Goal: Find contact information: Find contact information

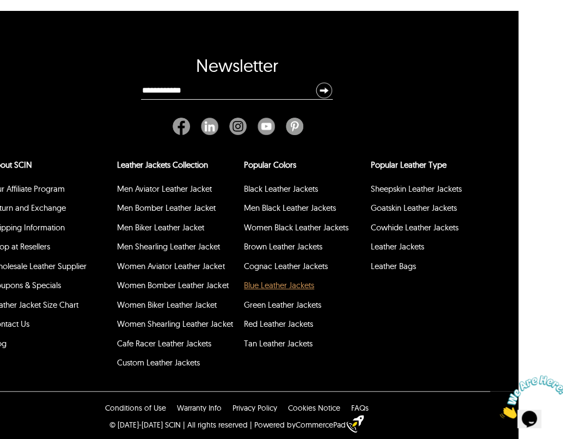
scroll to position [2930, 0]
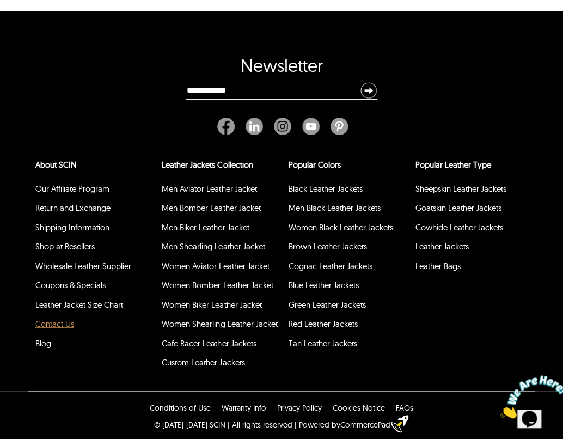
click at [50, 318] on link "Contact Us" at bounding box center [54, 323] width 39 height 10
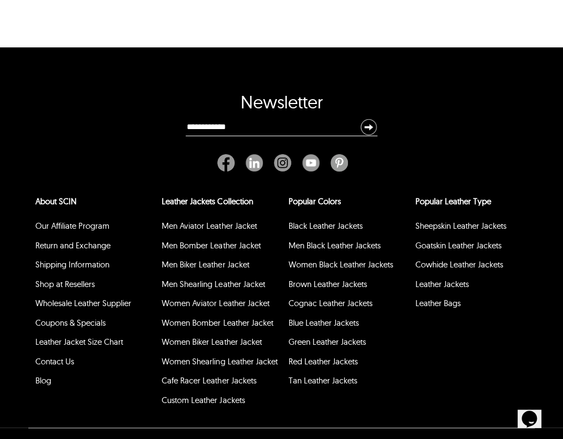
scroll to position [540, 0]
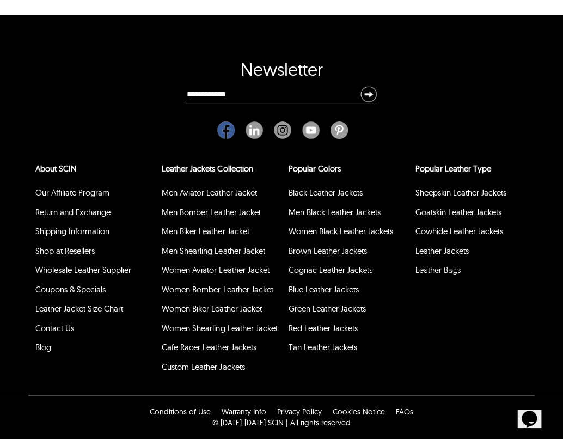
click at [222, 122] on img "Facebook" at bounding box center [225, 129] width 17 height 17
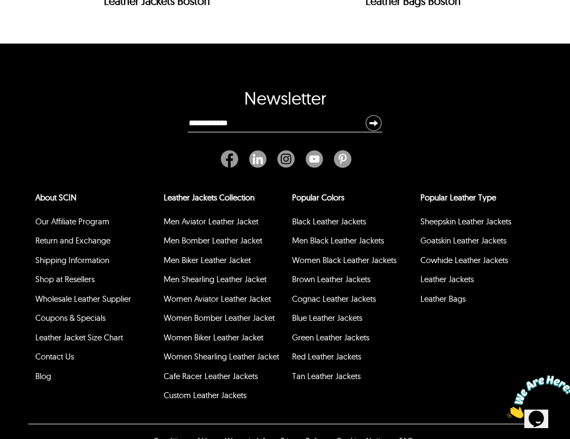
scroll to position [4119, 0]
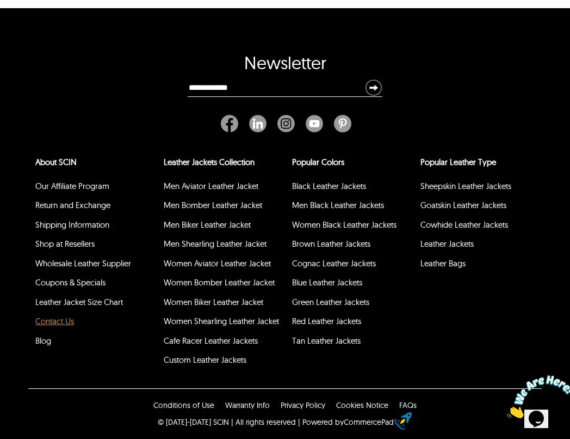
click at [43, 316] on link "Contact Us" at bounding box center [54, 321] width 39 height 10
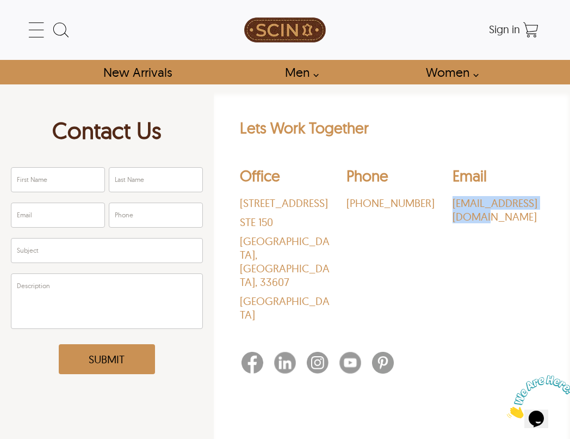
drag, startPoint x: 481, startPoint y: 227, endPoint x: 451, endPoint y: 203, distance: 38.8
click at [451, 203] on div "Office [STREET_ADDRESS] Phone ‪[PHONE_NUMBER]‬ Email [EMAIL_ADDRESS][DOMAIN_NAM…" at bounding box center [392, 246] width 304 height 177
